Goal: Find specific page/section: Find specific page/section

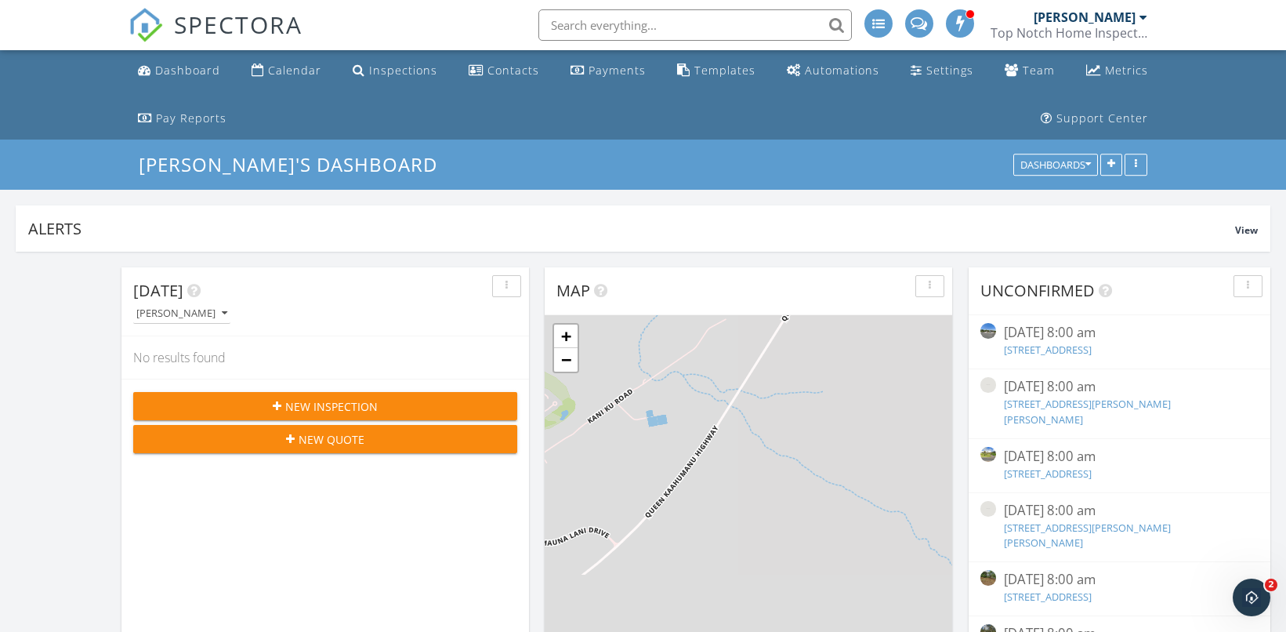
click at [571, 25] on input "text" at bounding box center [696, 24] width 314 height 31
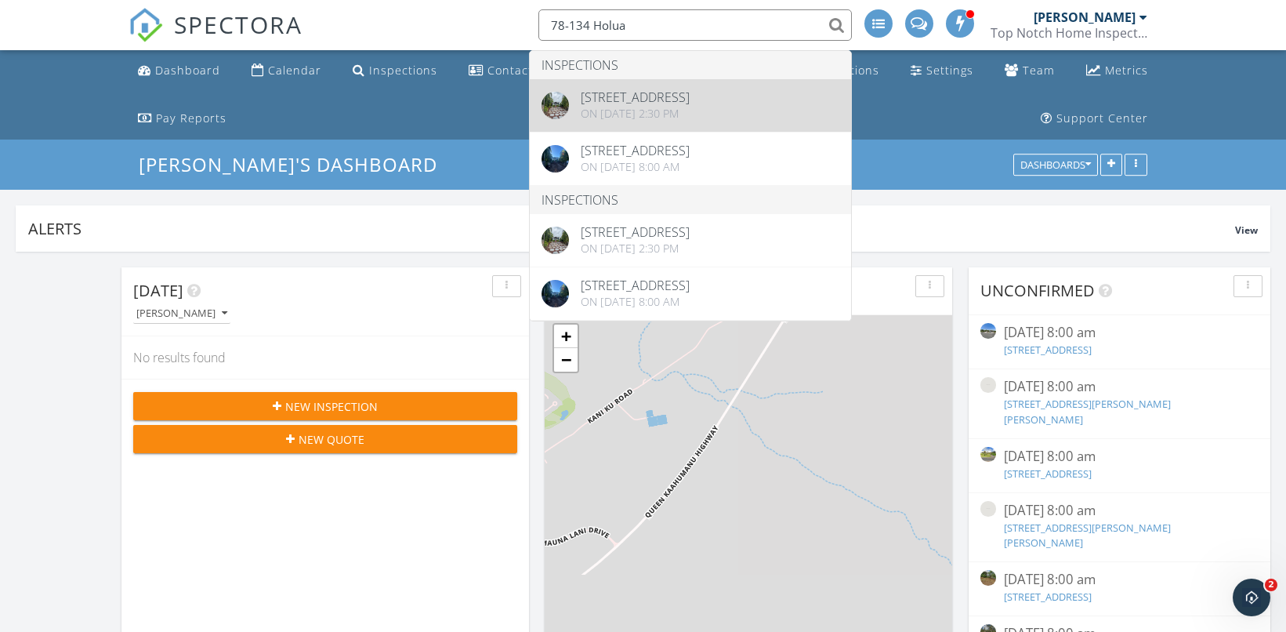
type input "78-134 Holua"
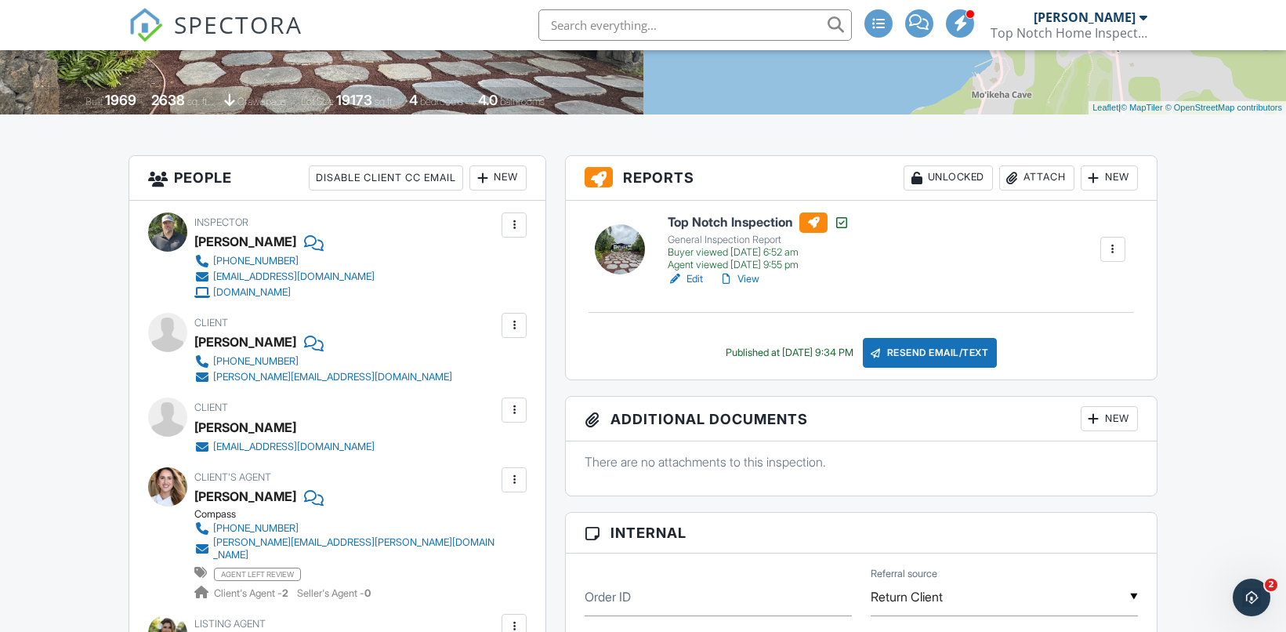
click at [745, 281] on link "View" at bounding box center [739, 279] width 41 height 16
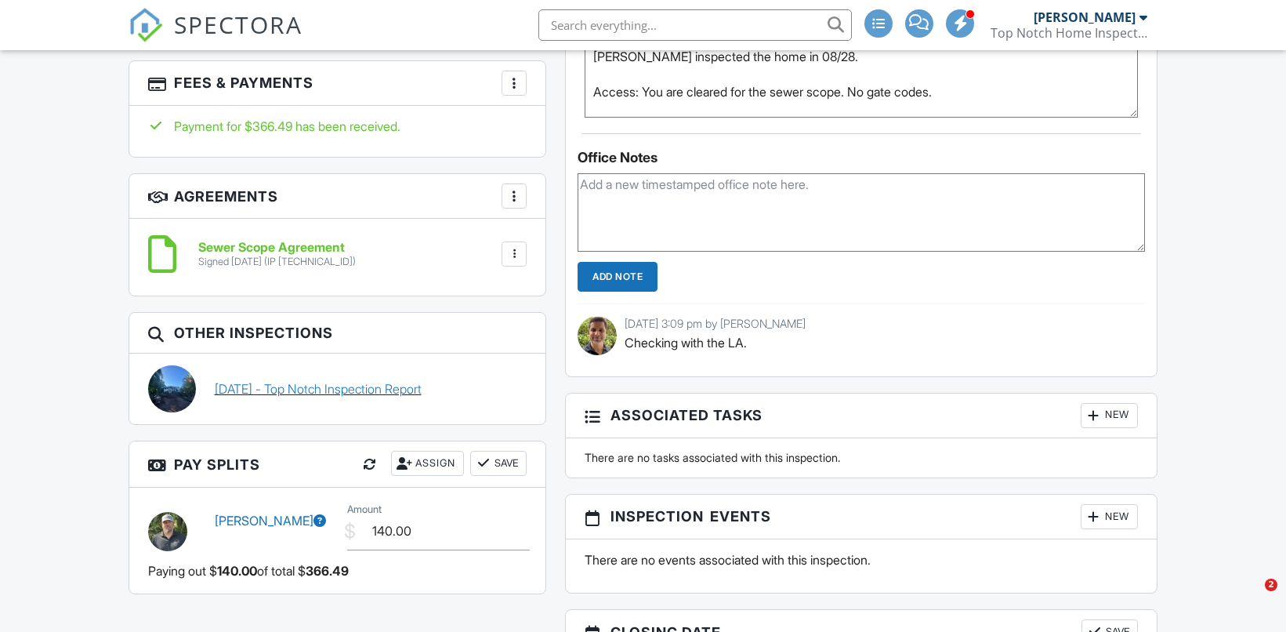
click at [232, 380] on link "08/28/2025 - Top Notch Inspection Report" at bounding box center [318, 388] width 207 height 17
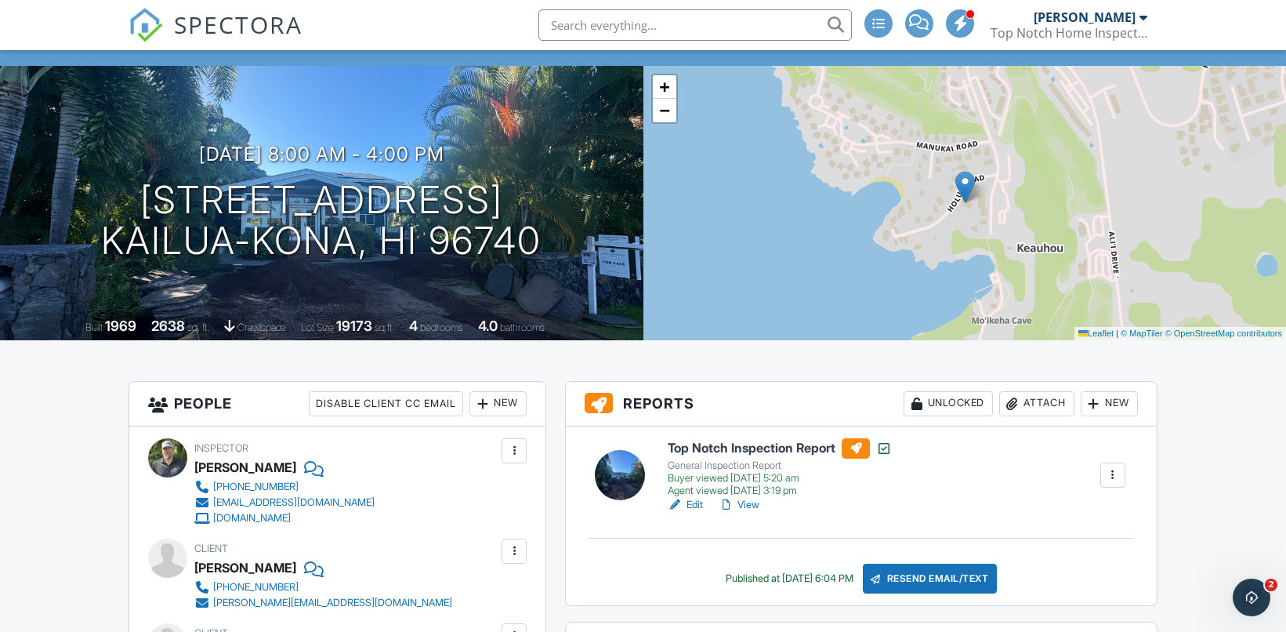
click at [744, 508] on link "View" at bounding box center [739, 505] width 41 height 16
